Goal: Navigation & Orientation: Find specific page/section

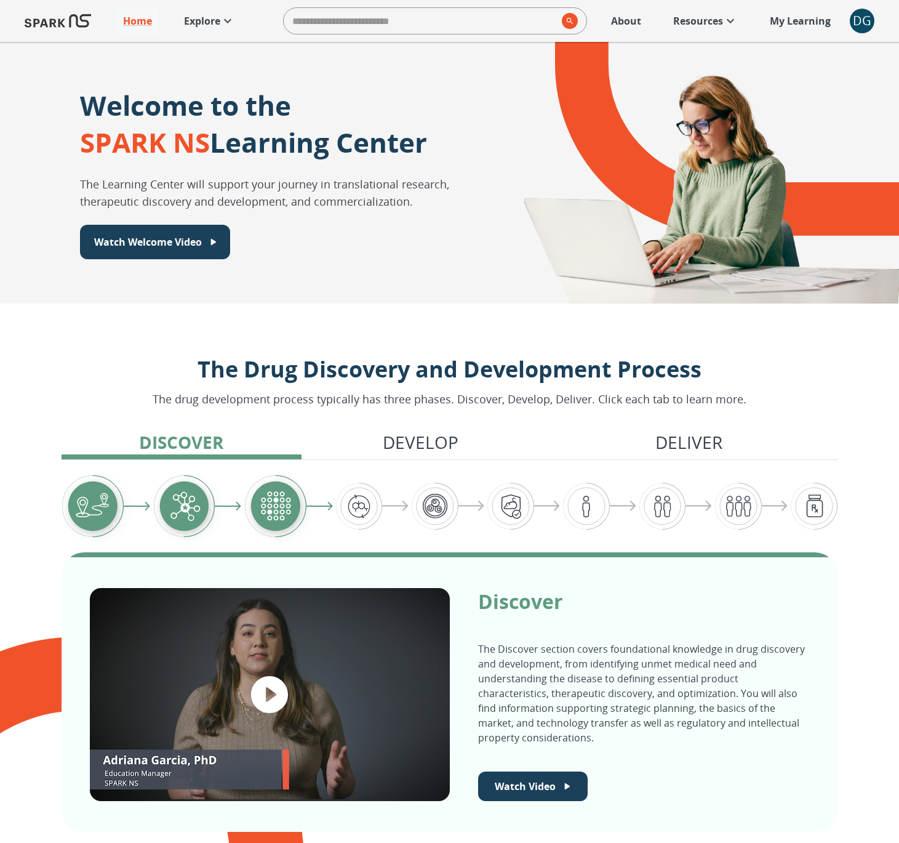
click at [859, 23] on div "DG" at bounding box center [862, 21] width 25 height 25
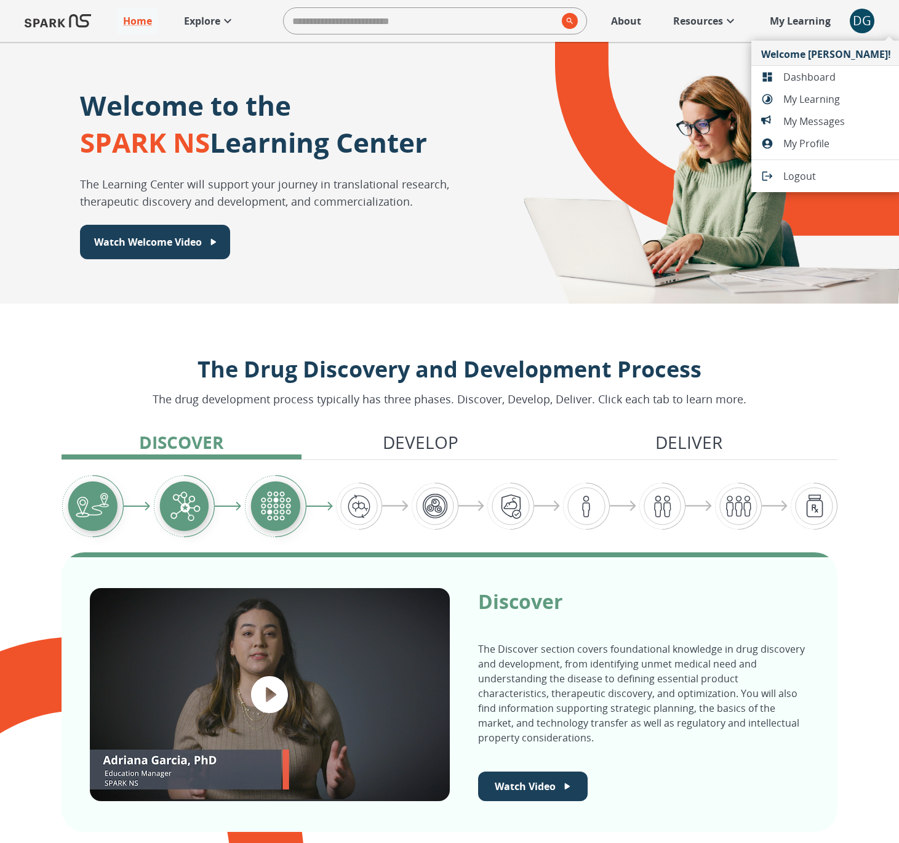
click at [830, 76] on span "Dashboard" at bounding box center [838, 77] width 108 height 15
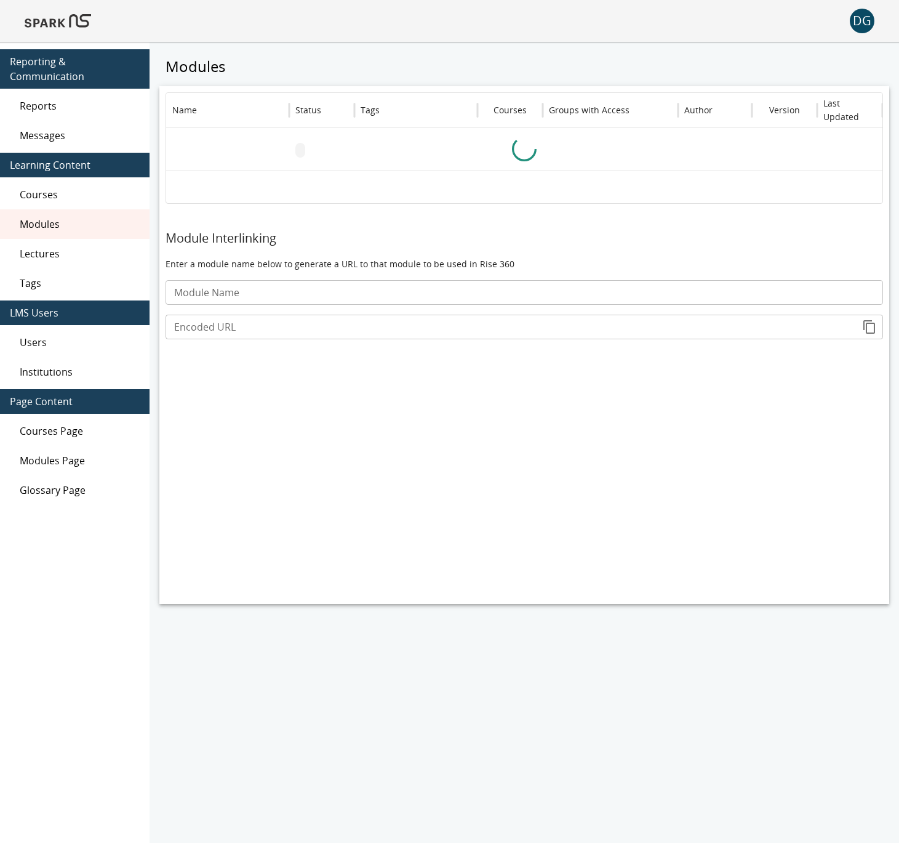
click at [89, 140] on span "Messages" at bounding box center [80, 135] width 120 height 15
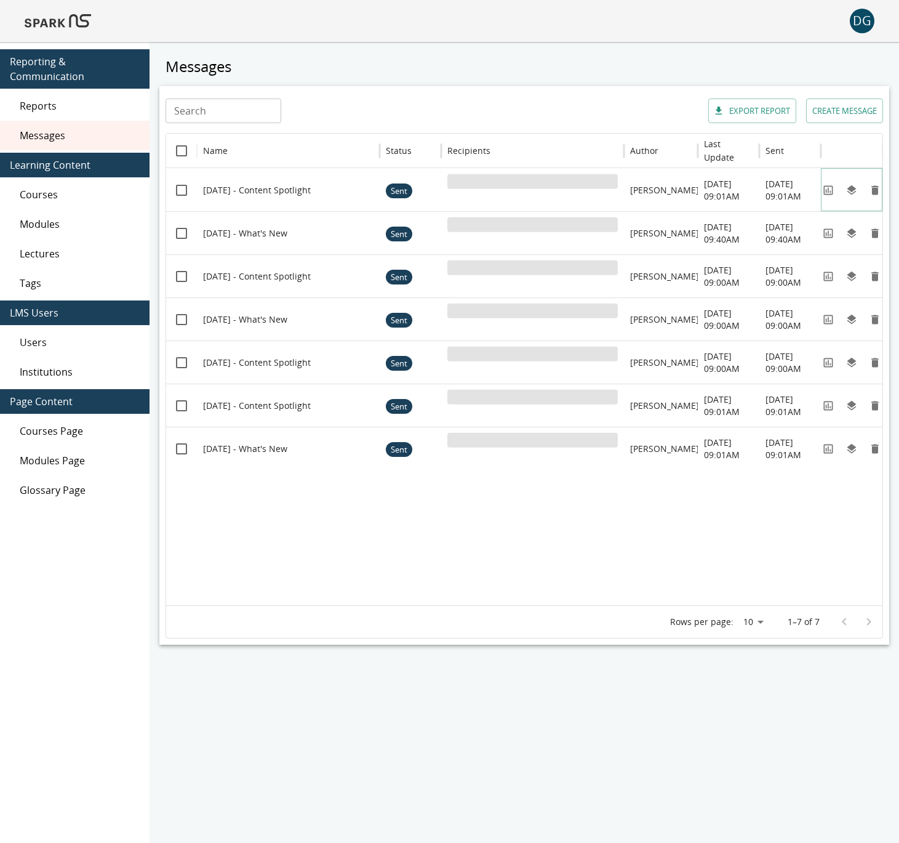
click at [828, 193] on icon "View" at bounding box center [828, 190] width 12 height 12
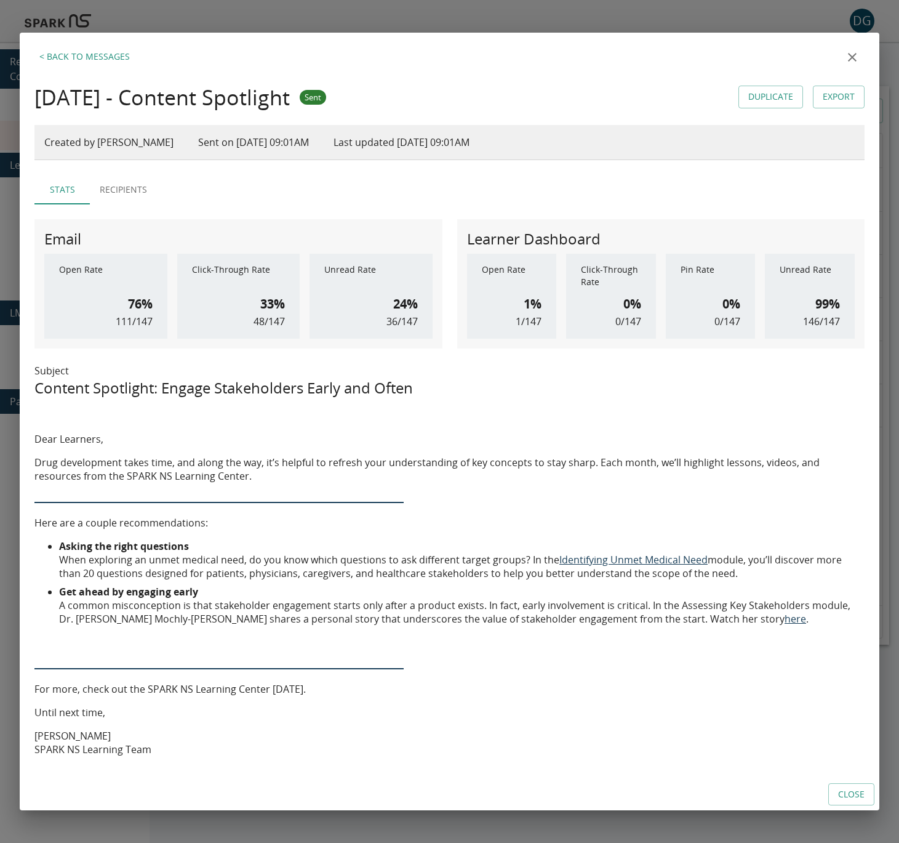
click at [850, 57] on icon "close" at bounding box center [852, 57] width 15 height 15
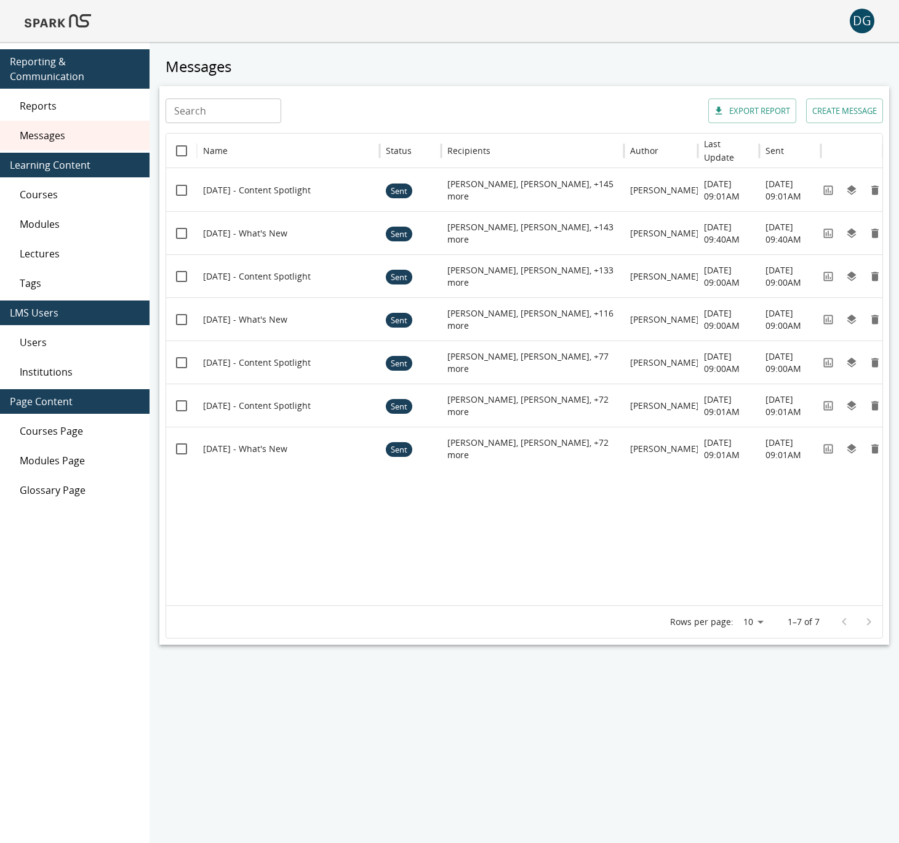
click at [850, 57] on h5 "Messages" at bounding box center [524, 67] width 730 height 20
click at [46, 15] on img at bounding box center [58, 21] width 66 height 30
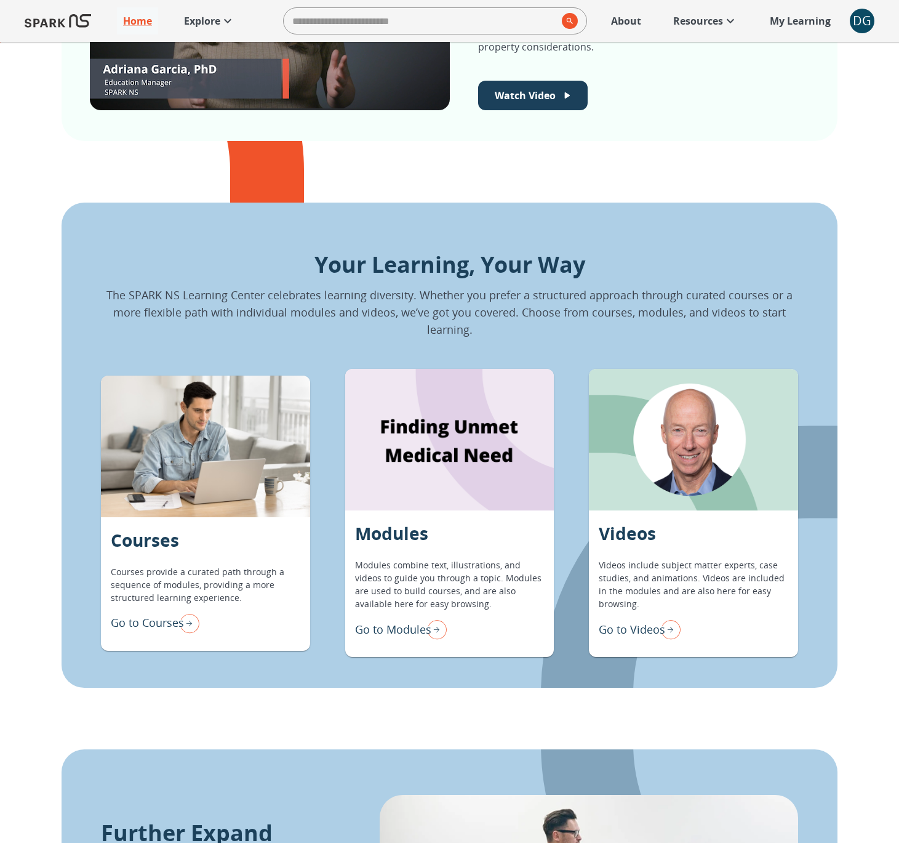
scroll to position [693, 0]
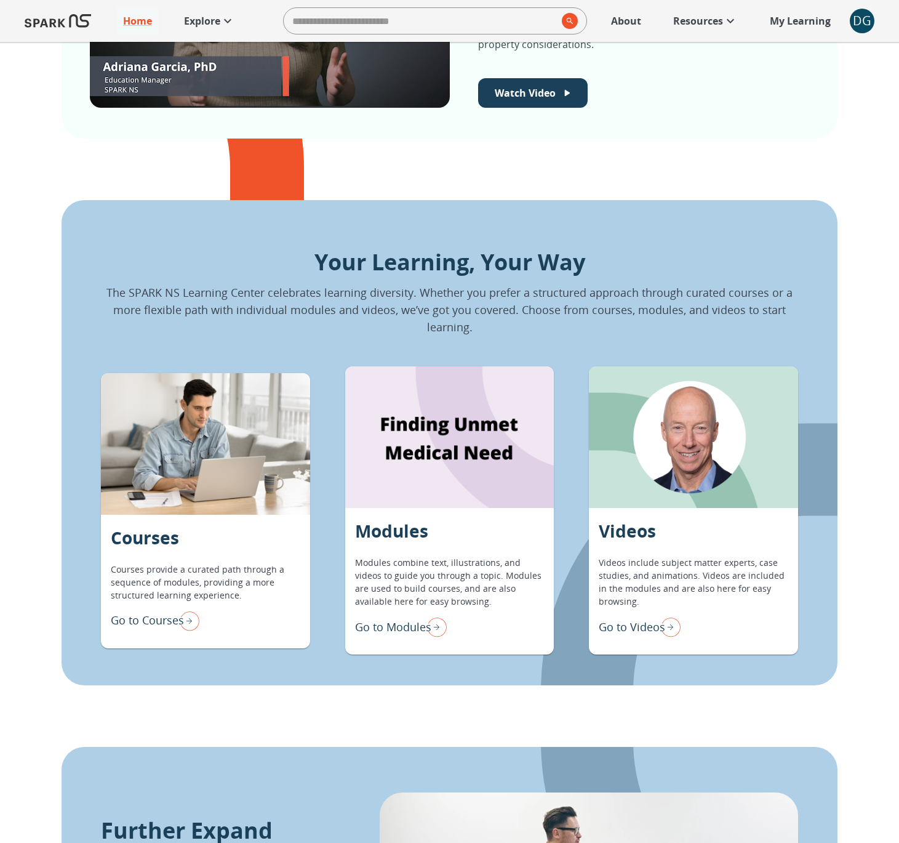
click at [384, 641] on div "Modules Modules combine text, illustrations, and videos to guide you through a …" at bounding box center [449, 581] width 209 height 147
click at [385, 633] on p "Go to Modules" at bounding box center [393, 627] width 76 height 17
